Goal: Task Accomplishment & Management: Manage account settings

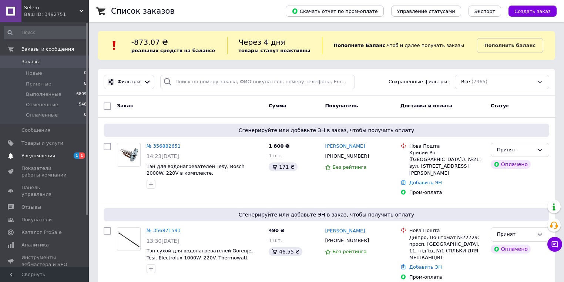
click at [43, 154] on span "Уведомления" at bounding box center [38, 156] width 34 height 7
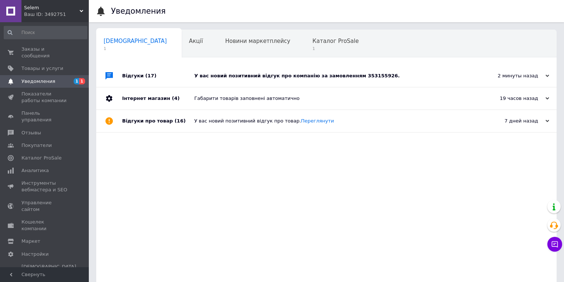
click at [298, 76] on div "У вас новий позитивний відгук про компанію за замовленням 353155926." at bounding box center [334, 76] width 281 height 7
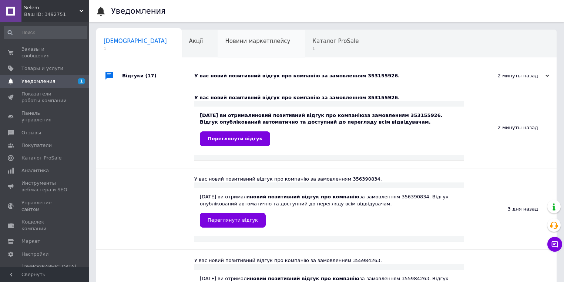
click at [226, 42] on span "Новини маркетплейсу" at bounding box center [257, 41] width 65 height 7
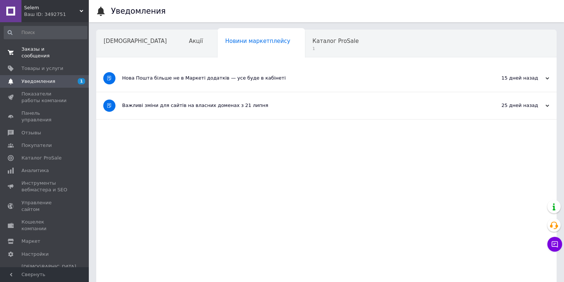
click at [35, 47] on span "Заказы и сообщения" at bounding box center [44, 52] width 47 height 13
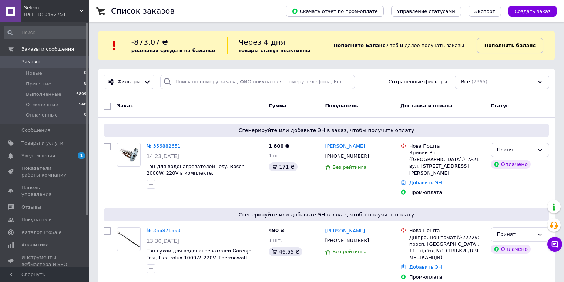
click at [522, 46] on b "Пополнить баланс" at bounding box center [510, 46] width 51 height 6
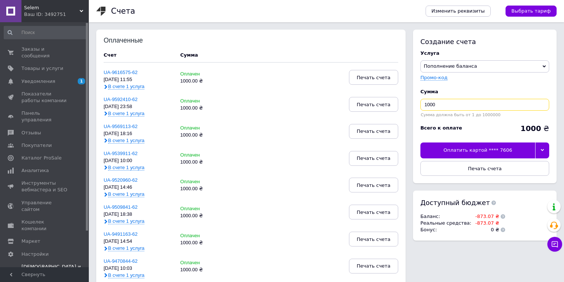
click at [441, 106] on input "1000" at bounding box center [485, 105] width 129 height 12
type input "1200"
click at [487, 152] on div "Оплатить картой **** 7606" at bounding box center [478, 151] width 115 height 16
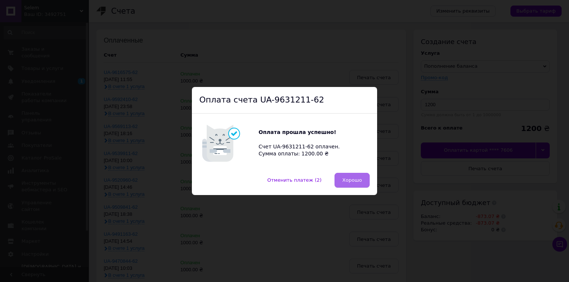
click at [353, 179] on span "Хорошо" at bounding box center [352, 180] width 20 height 6
